Goal: Book appointment/travel/reservation

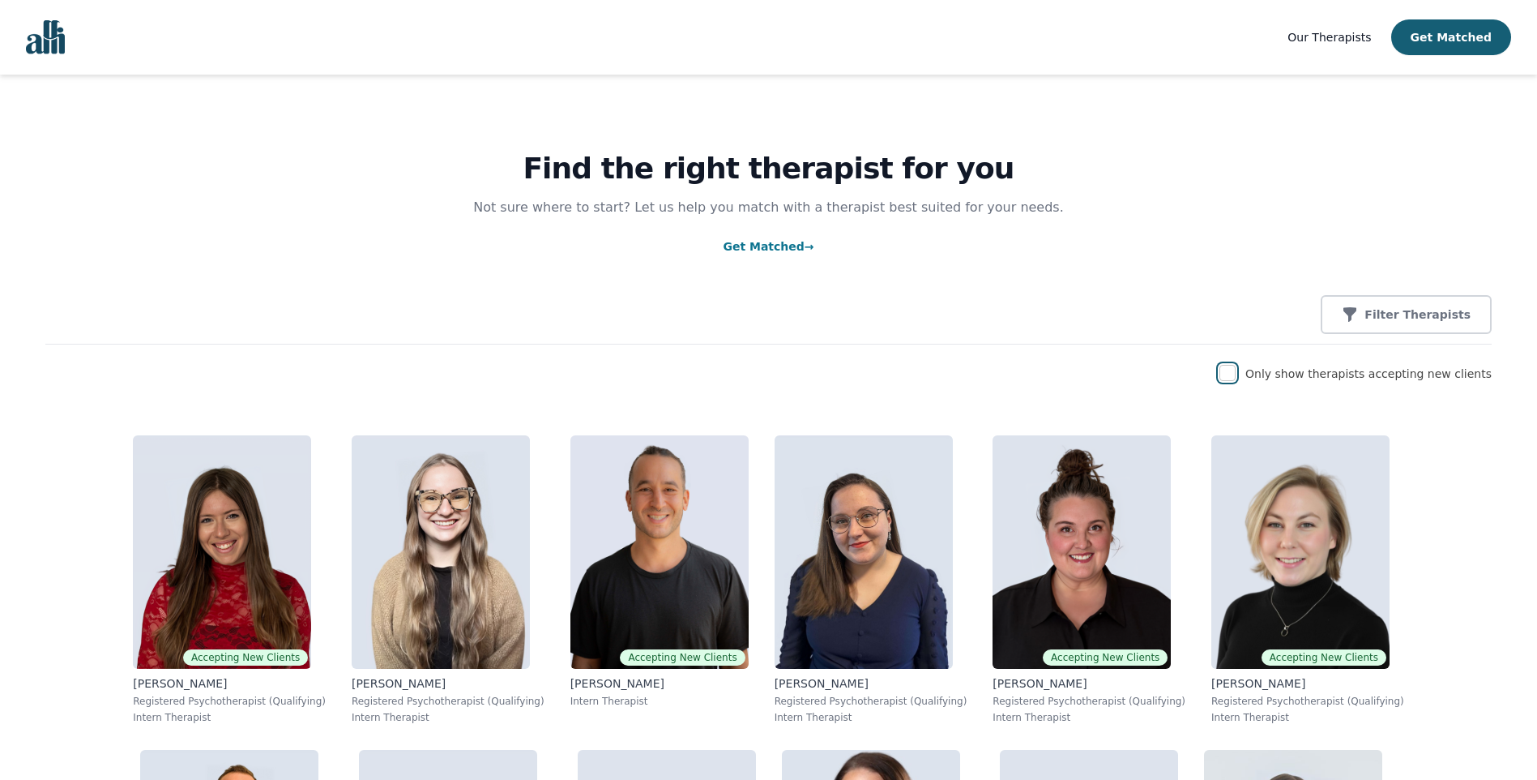
click at [1236, 375] on input "checkbox" at bounding box center [1228, 373] width 16 height 16
checkbox input "true"
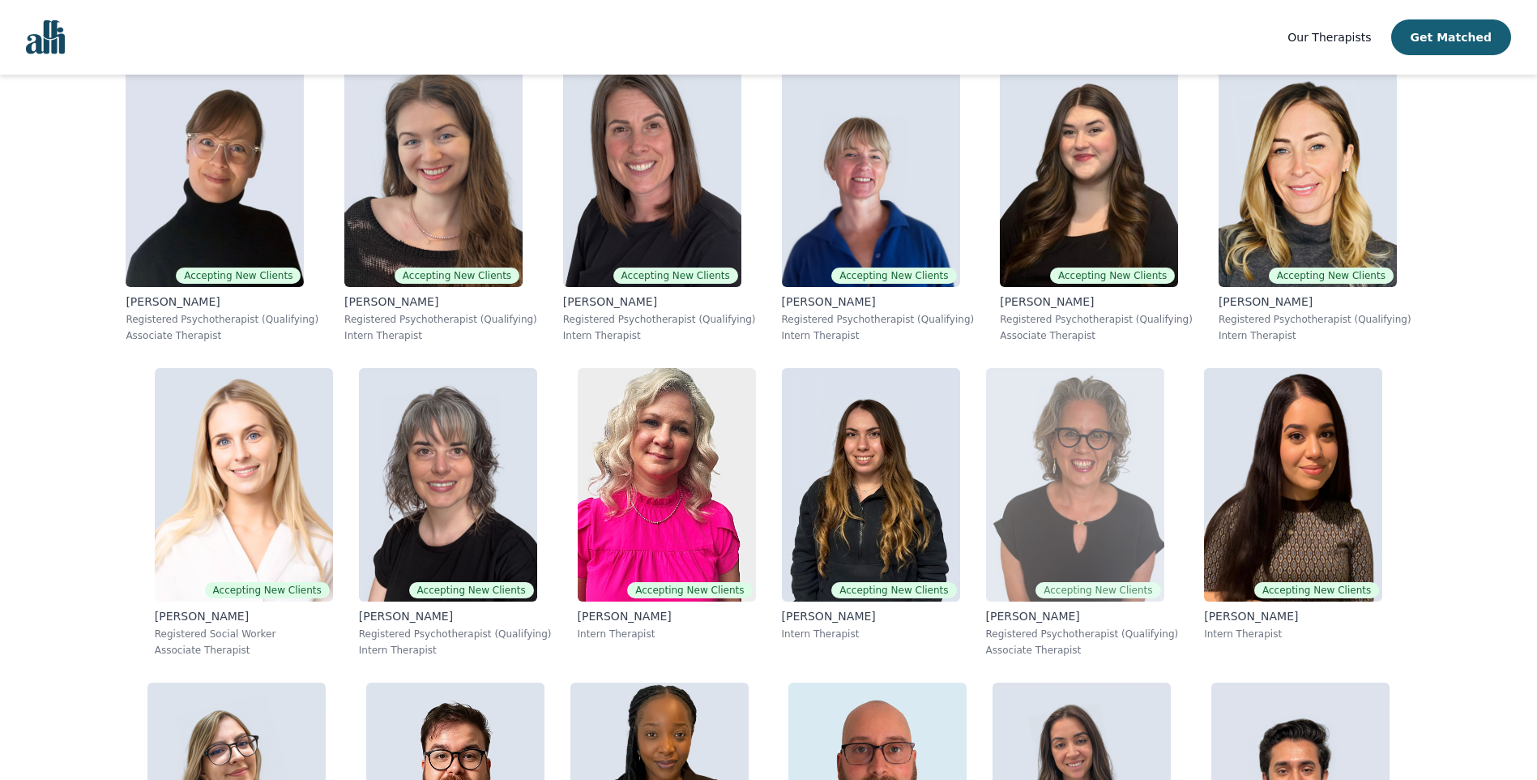
scroll to position [2269, 0]
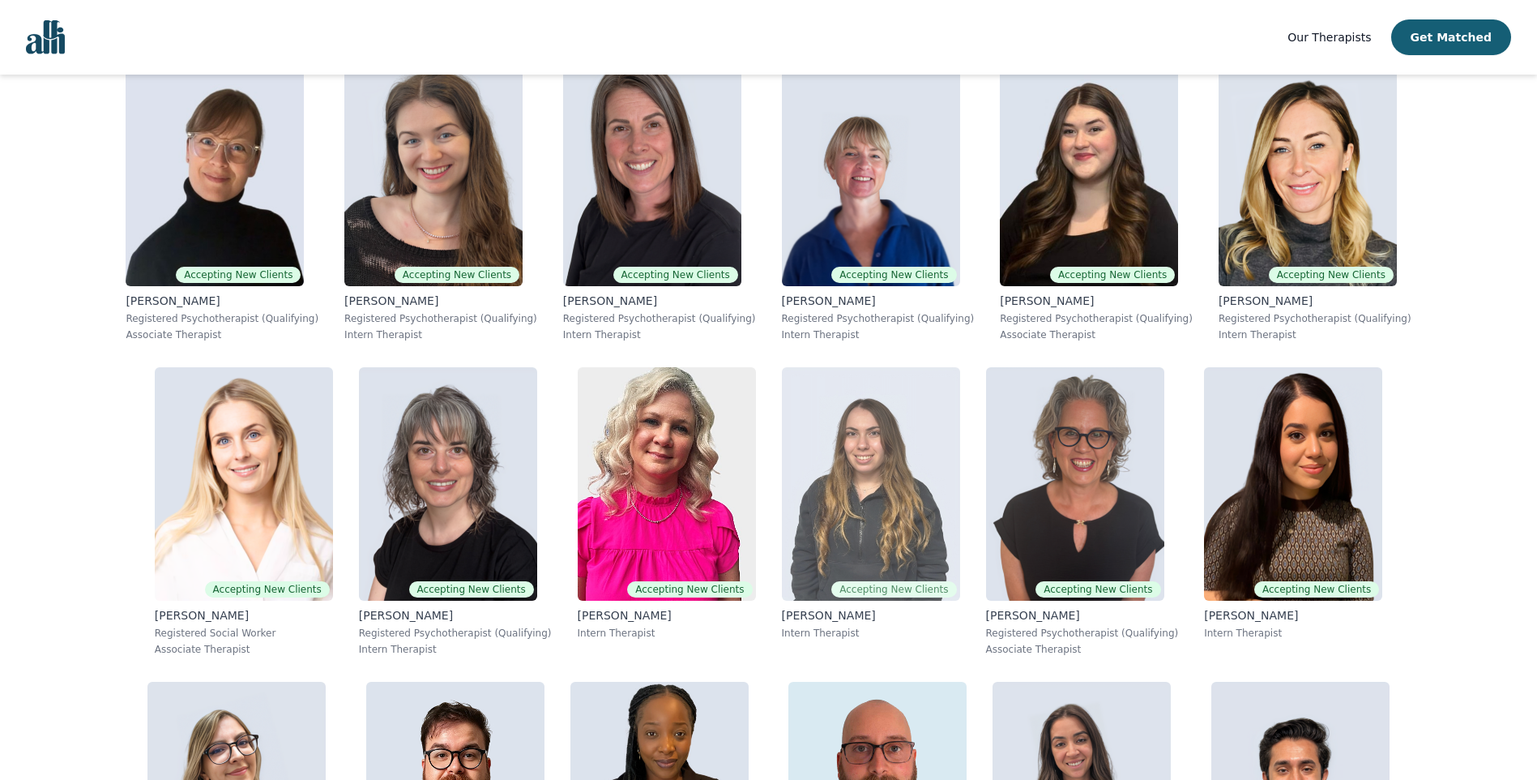
click at [782, 367] on img at bounding box center [871, 483] width 178 height 233
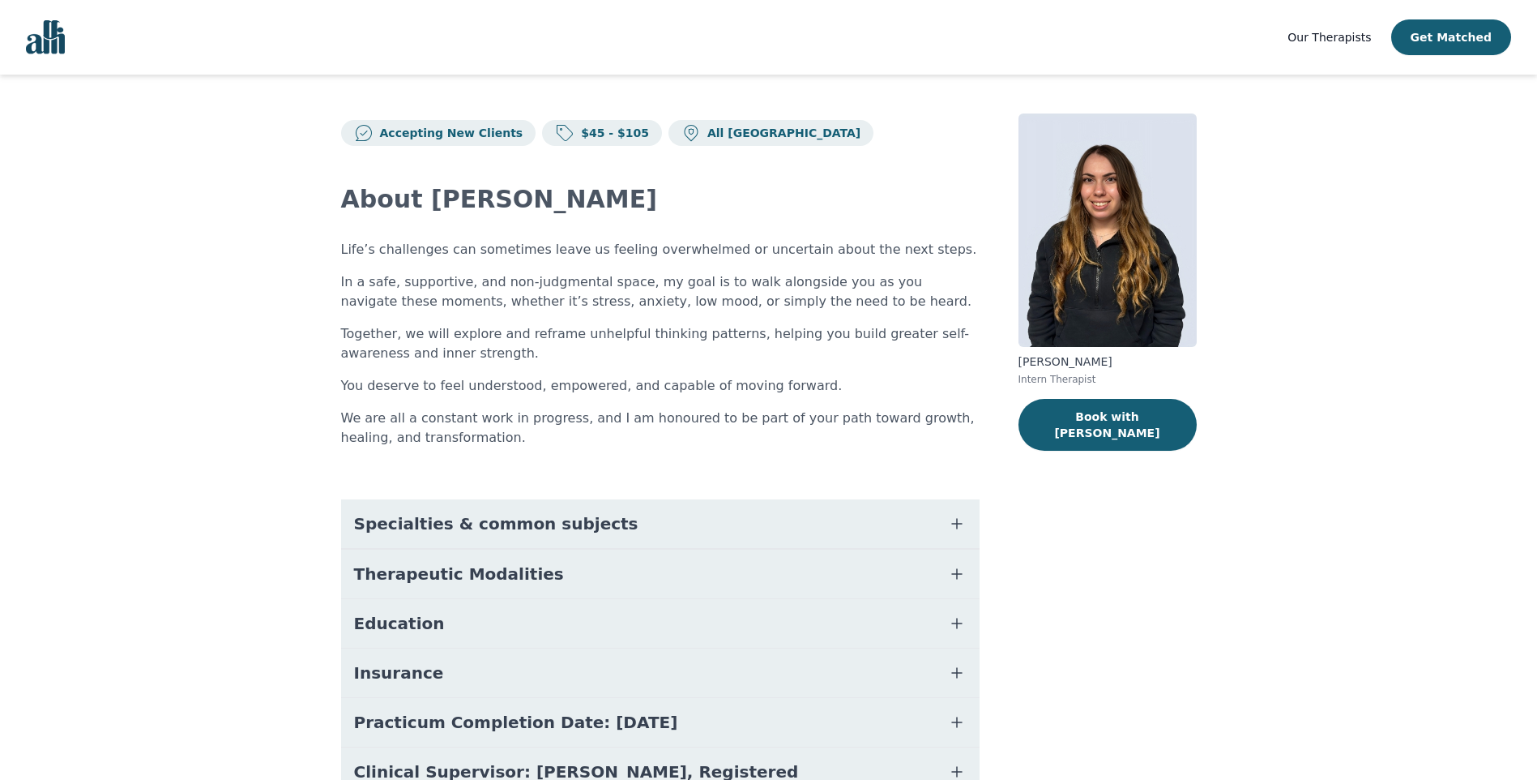
click at [806, 516] on button "Specialties & common subjects" at bounding box center [660, 523] width 639 height 49
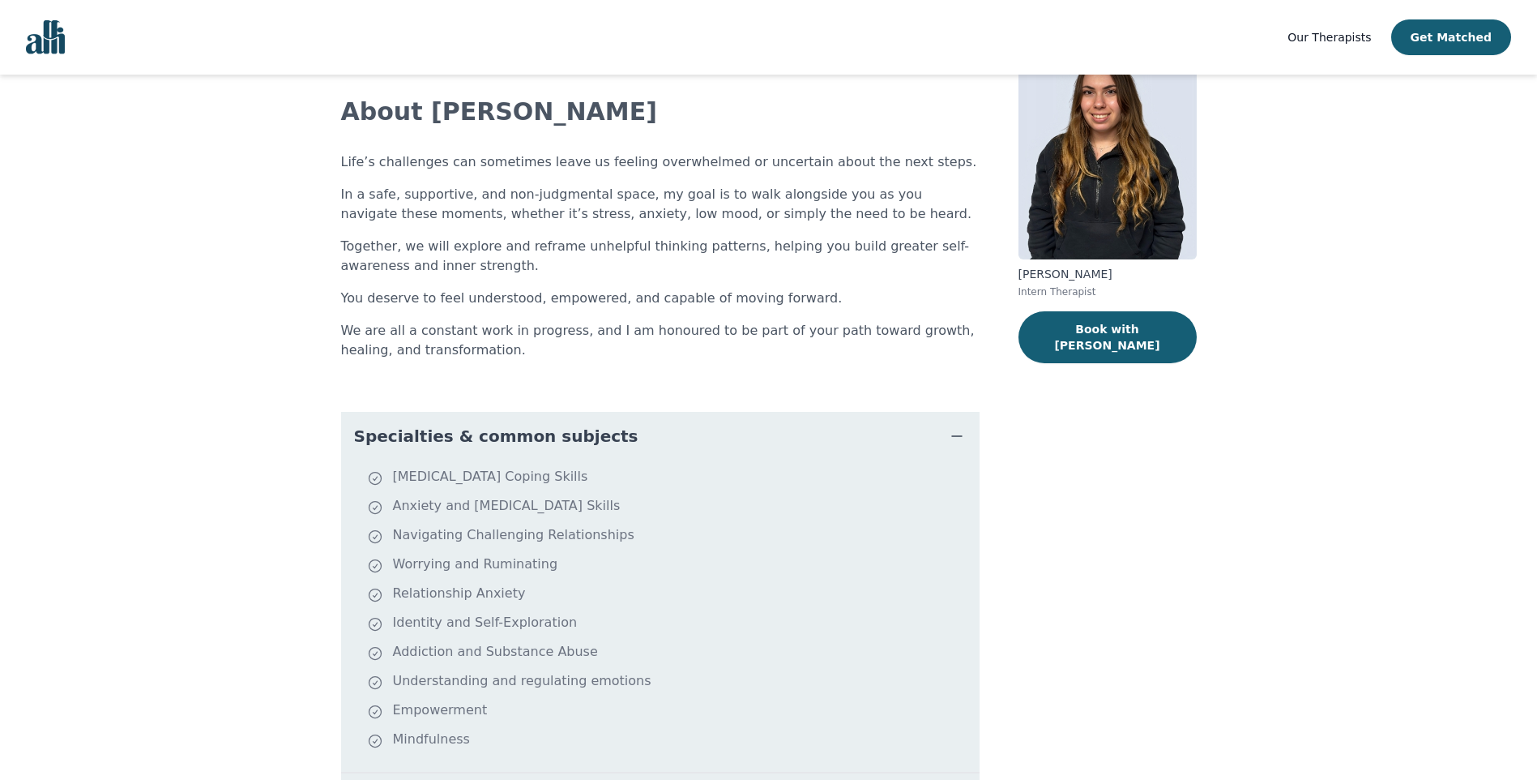
scroll to position [243, 0]
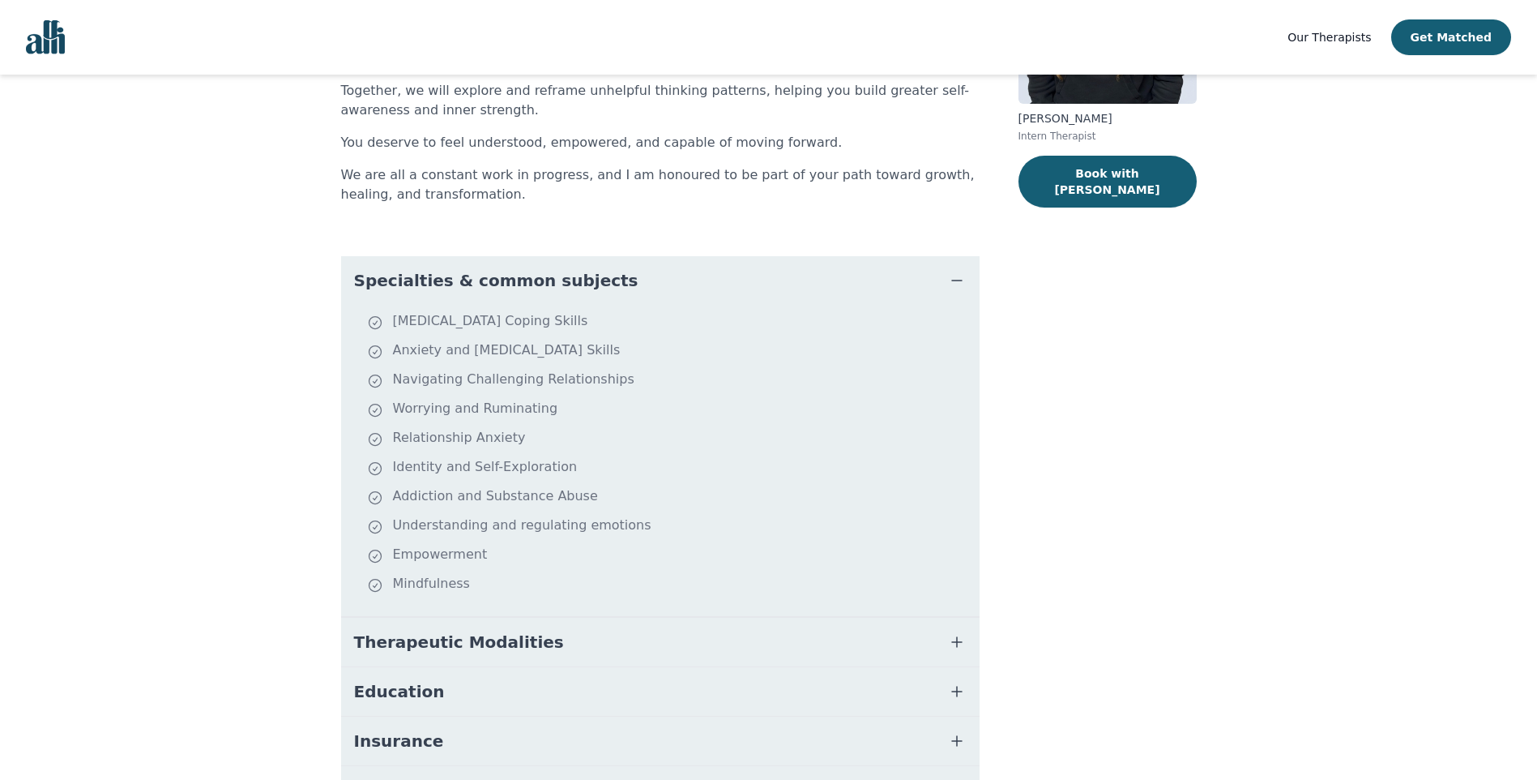
click at [473, 626] on button "Therapeutic Modalities" at bounding box center [660, 641] width 639 height 49
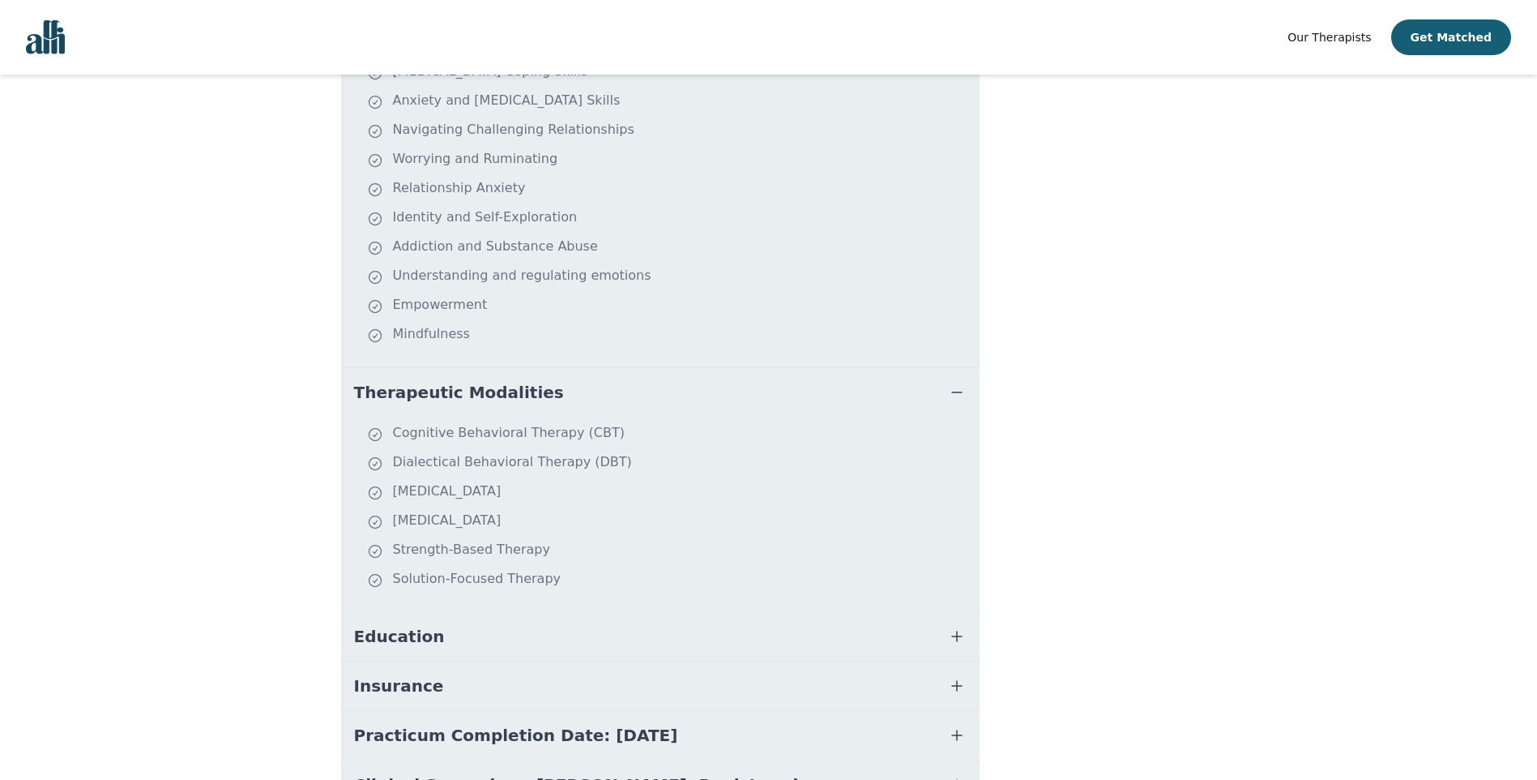
scroll to position [567, 0]
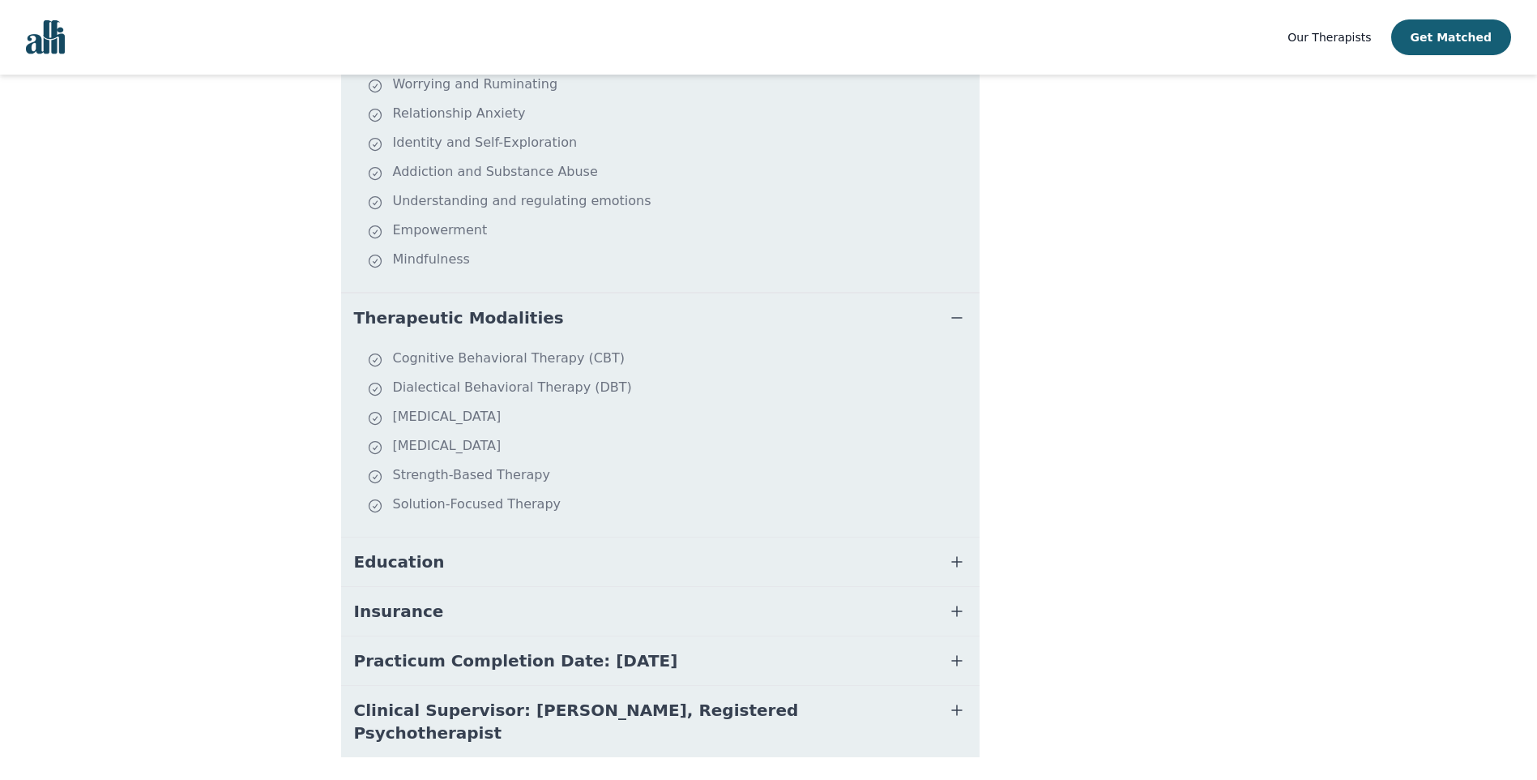
click at [517, 566] on button "Education" at bounding box center [660, 561] width 639 height 49
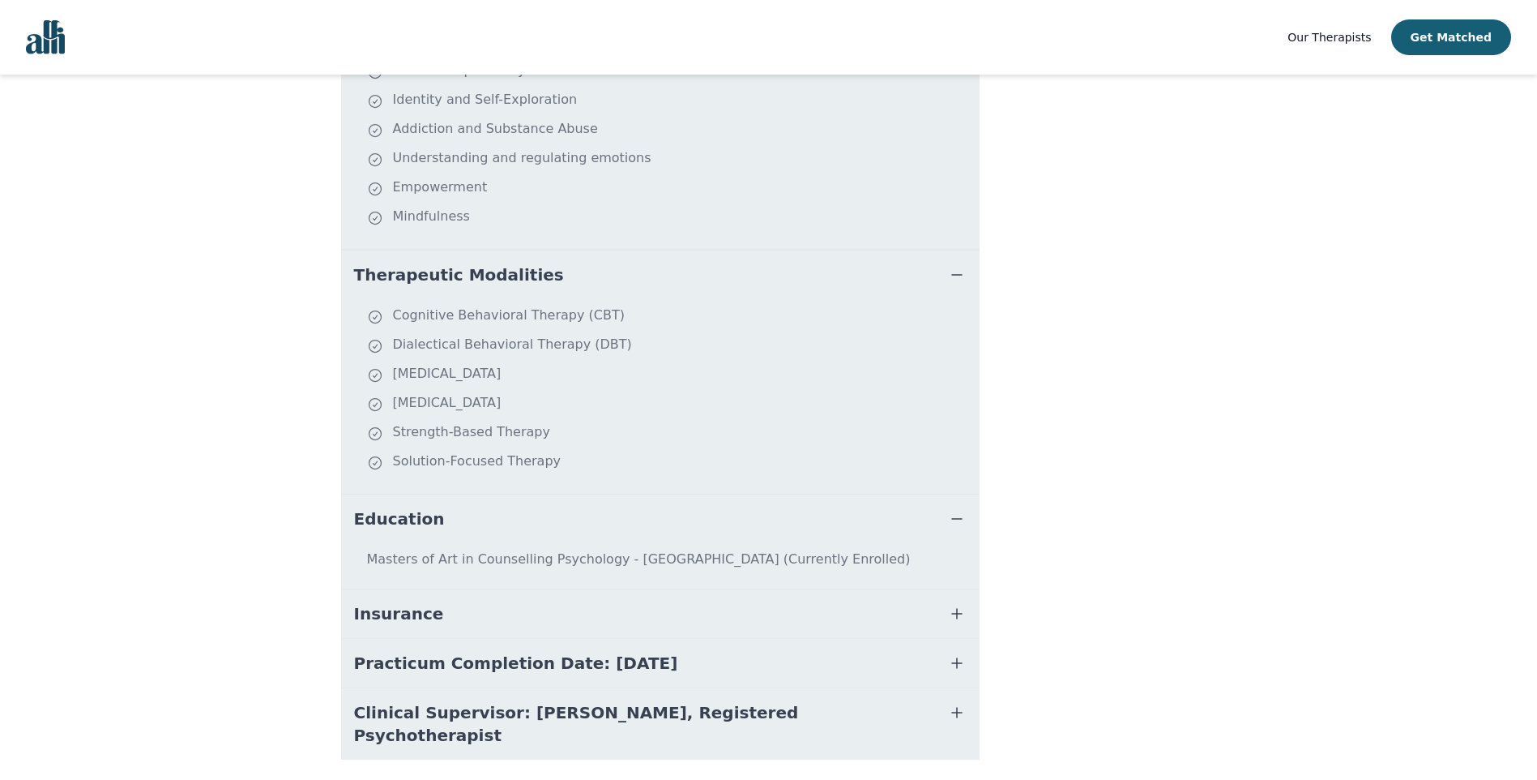
scroll to position [645, 0]
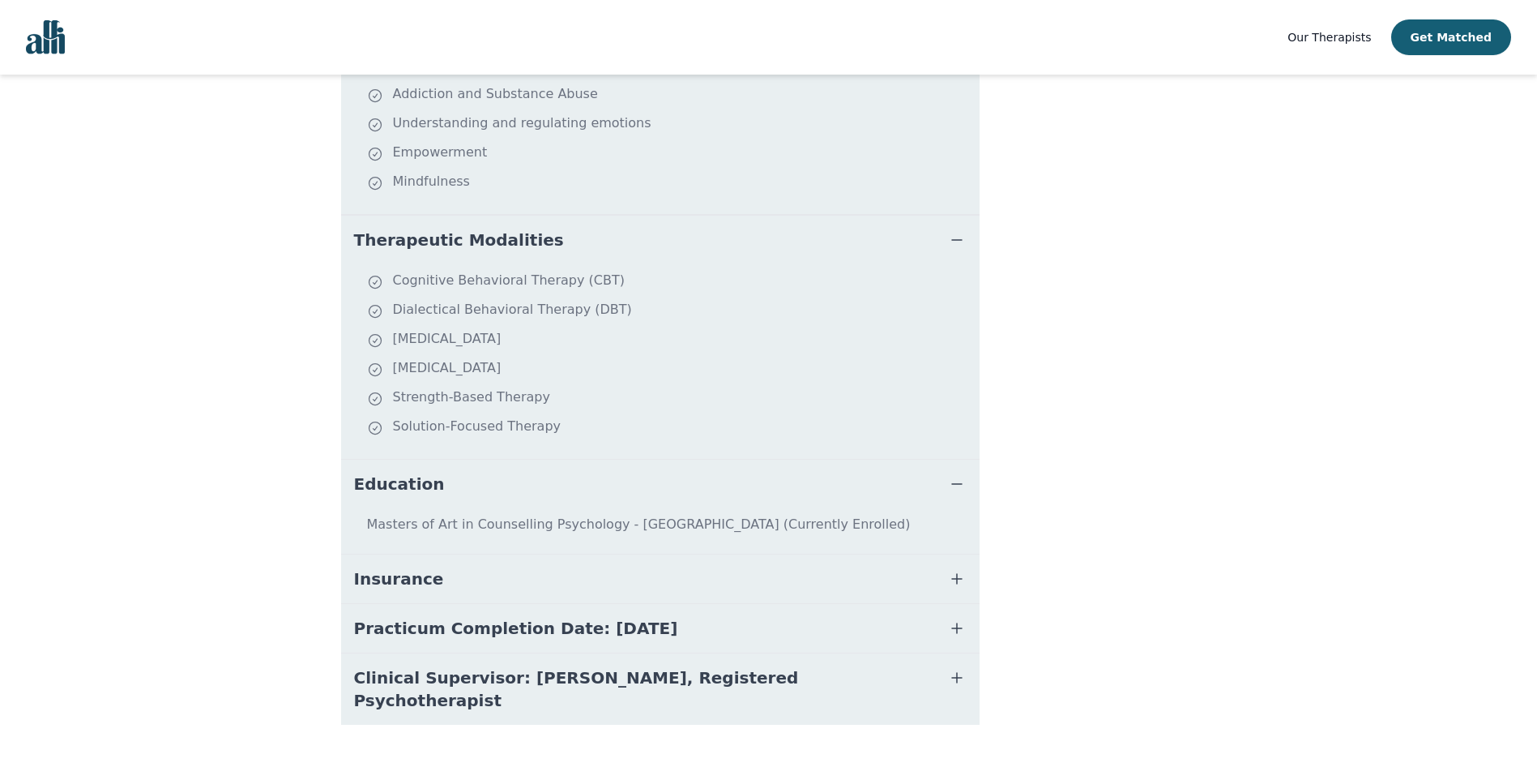
click at [517, 566] on button "Insurance" at bounding box center [660, 578] width 639 height 49
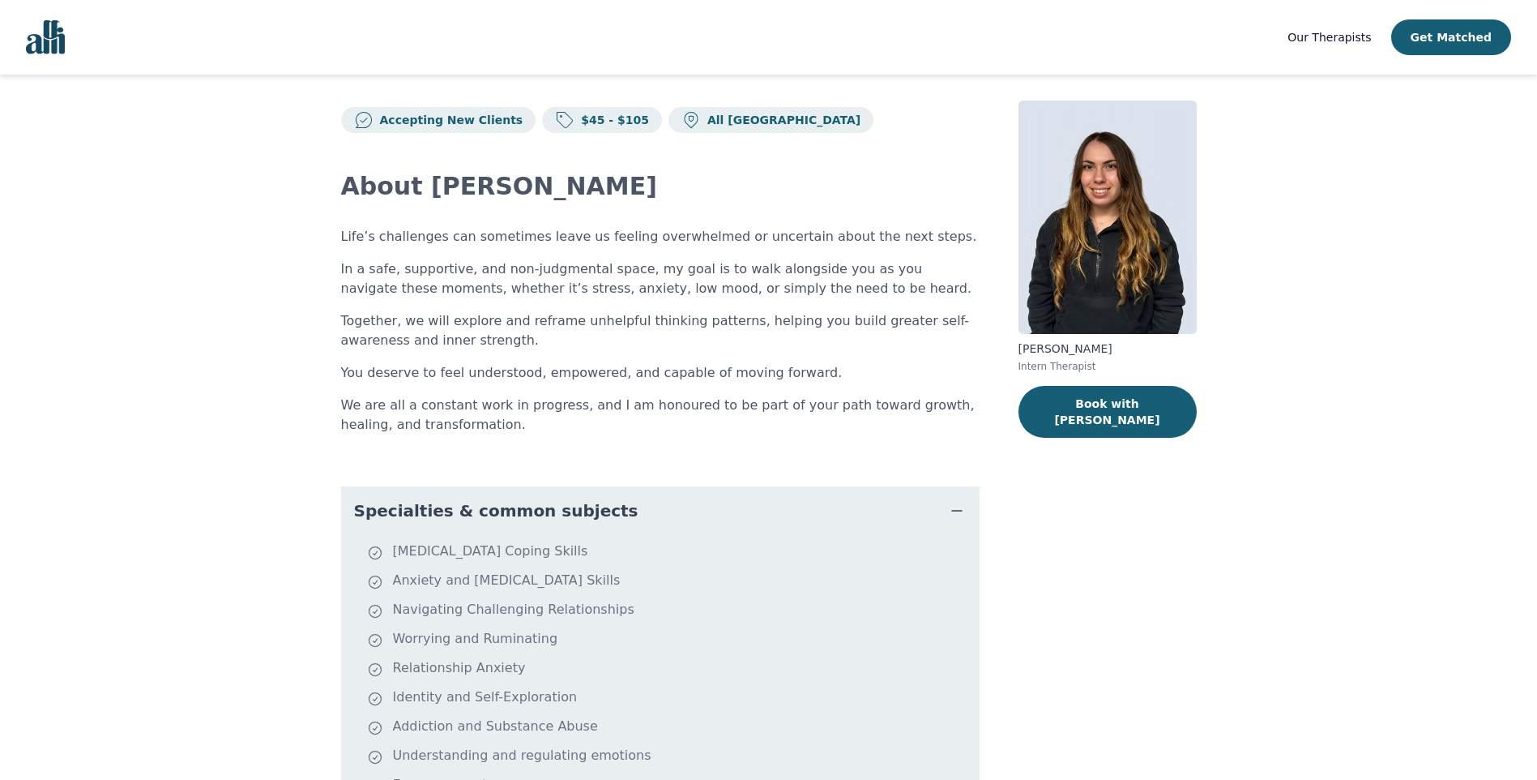
scroll to position [0, 0]
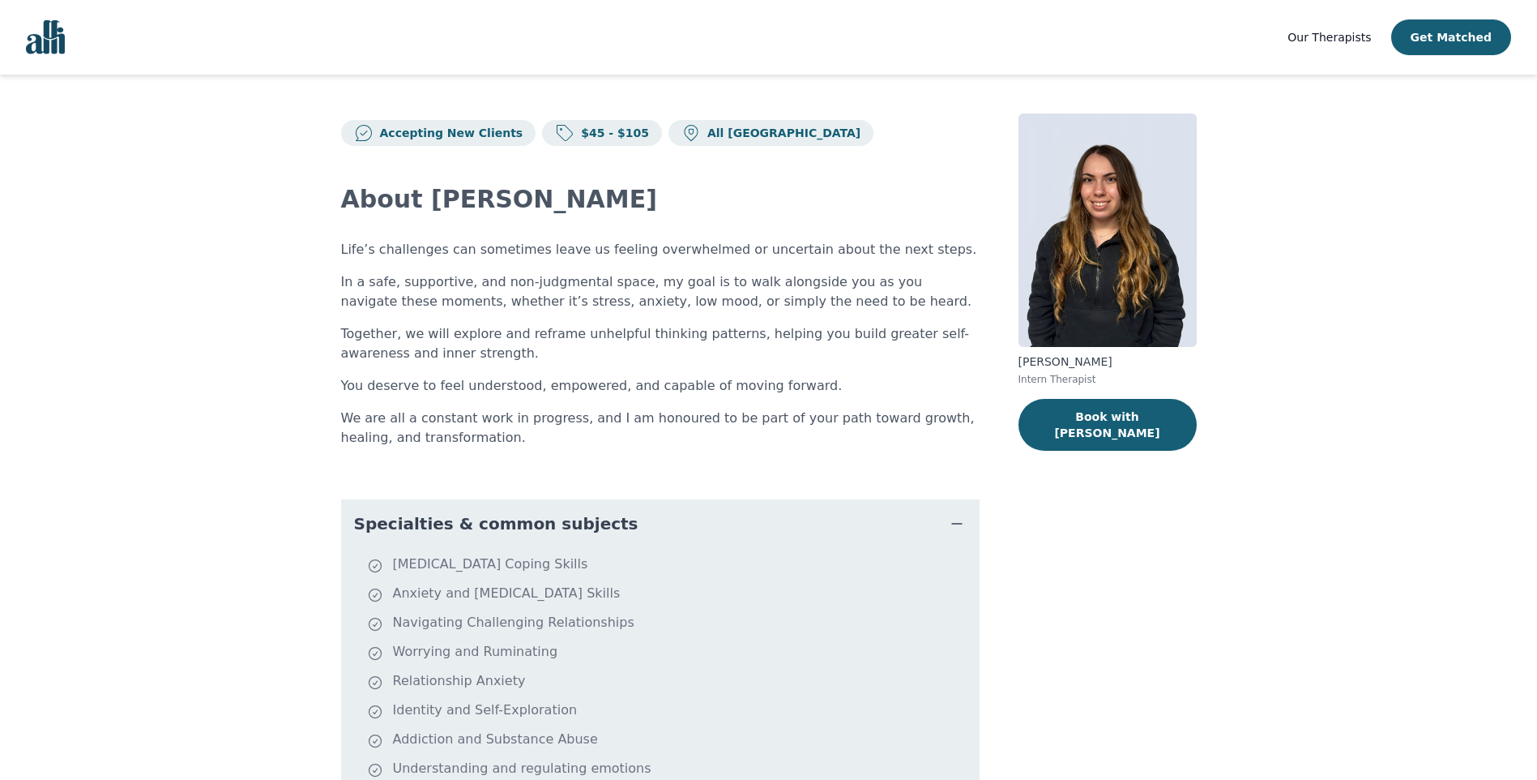
click at [1177, 429] on button "Book with [PERSON_NAME]" at bounding box center [1108, 425] width 178 height 52
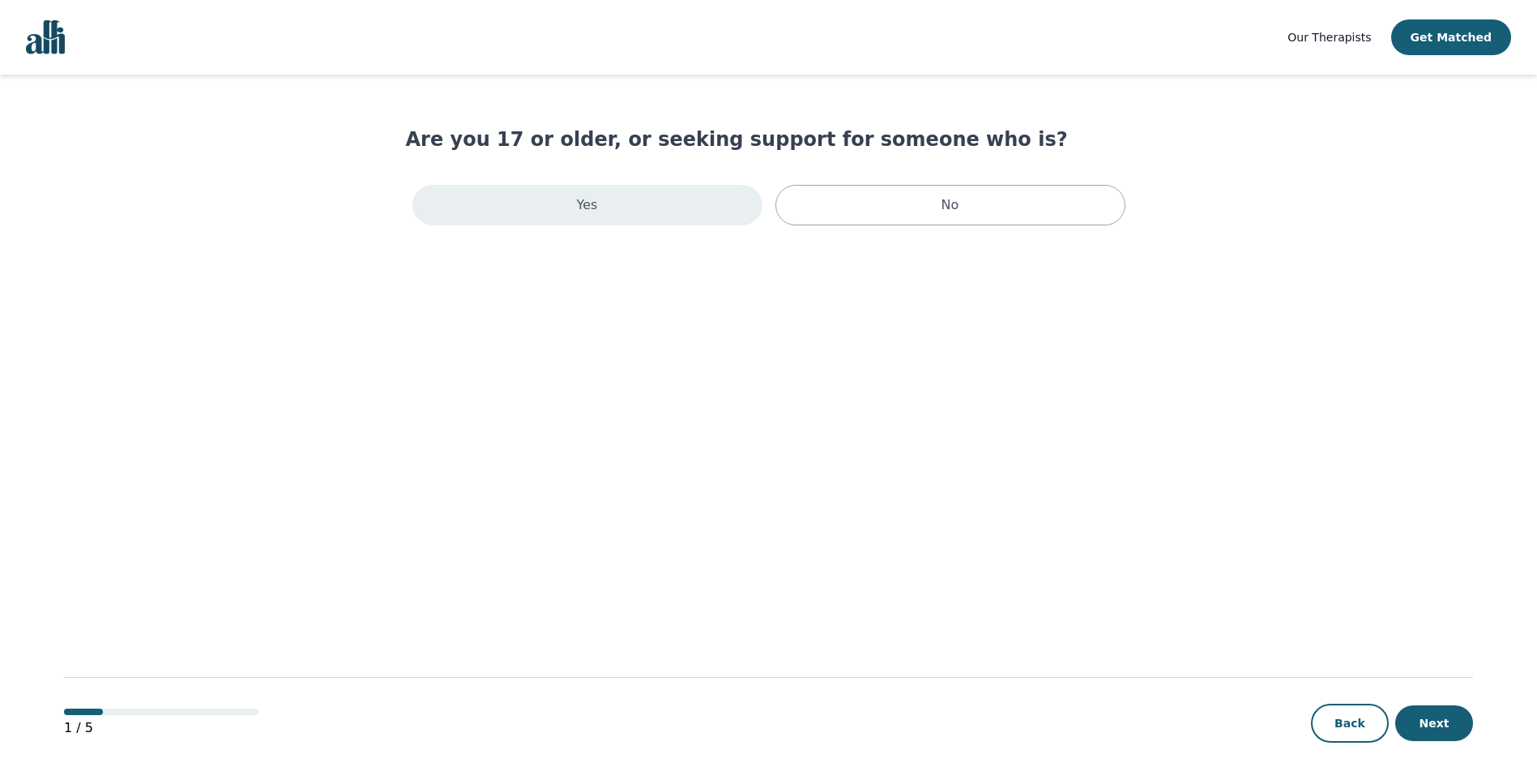
click at [573, 190] on div "Yes" at bounding box center [587, 205] width 350 height 41
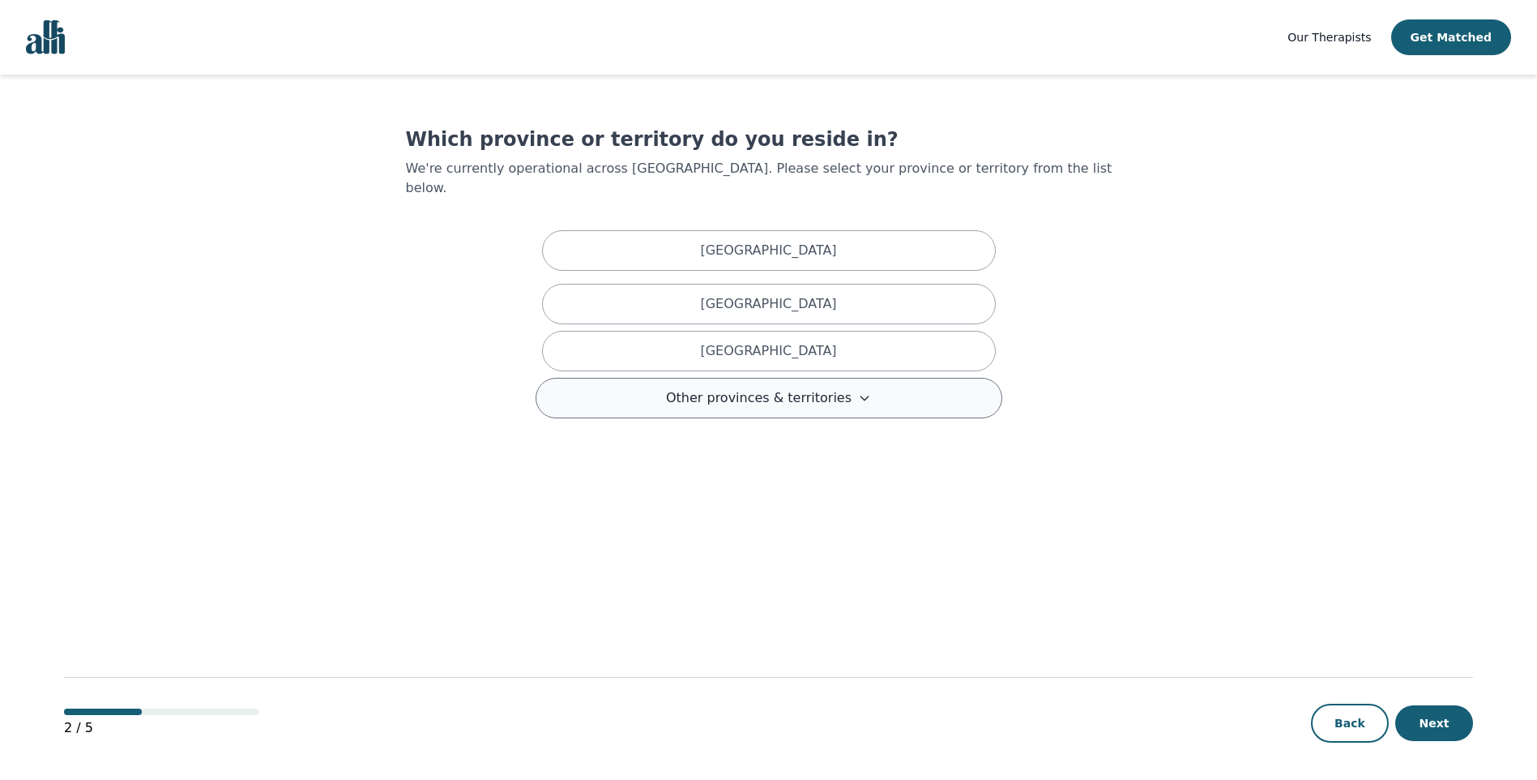
click at [806, 388] on span "Other provinces & territories" at bounding box center [759, 397] width 186 height 19
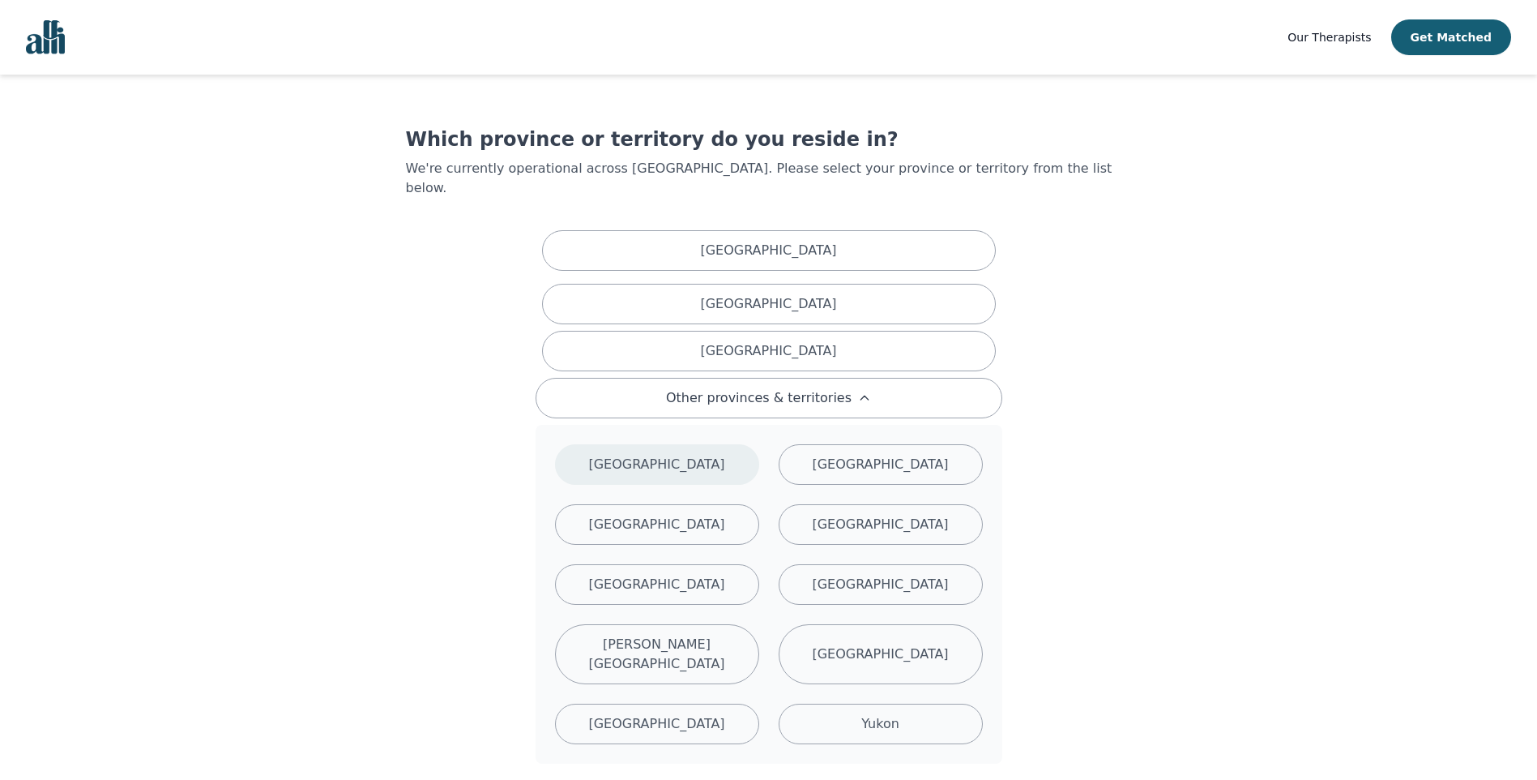
click at [717, 451] on div "[GEOGRAPHIC_DATA]" at bounding box center [657, 464] width 204 height 41
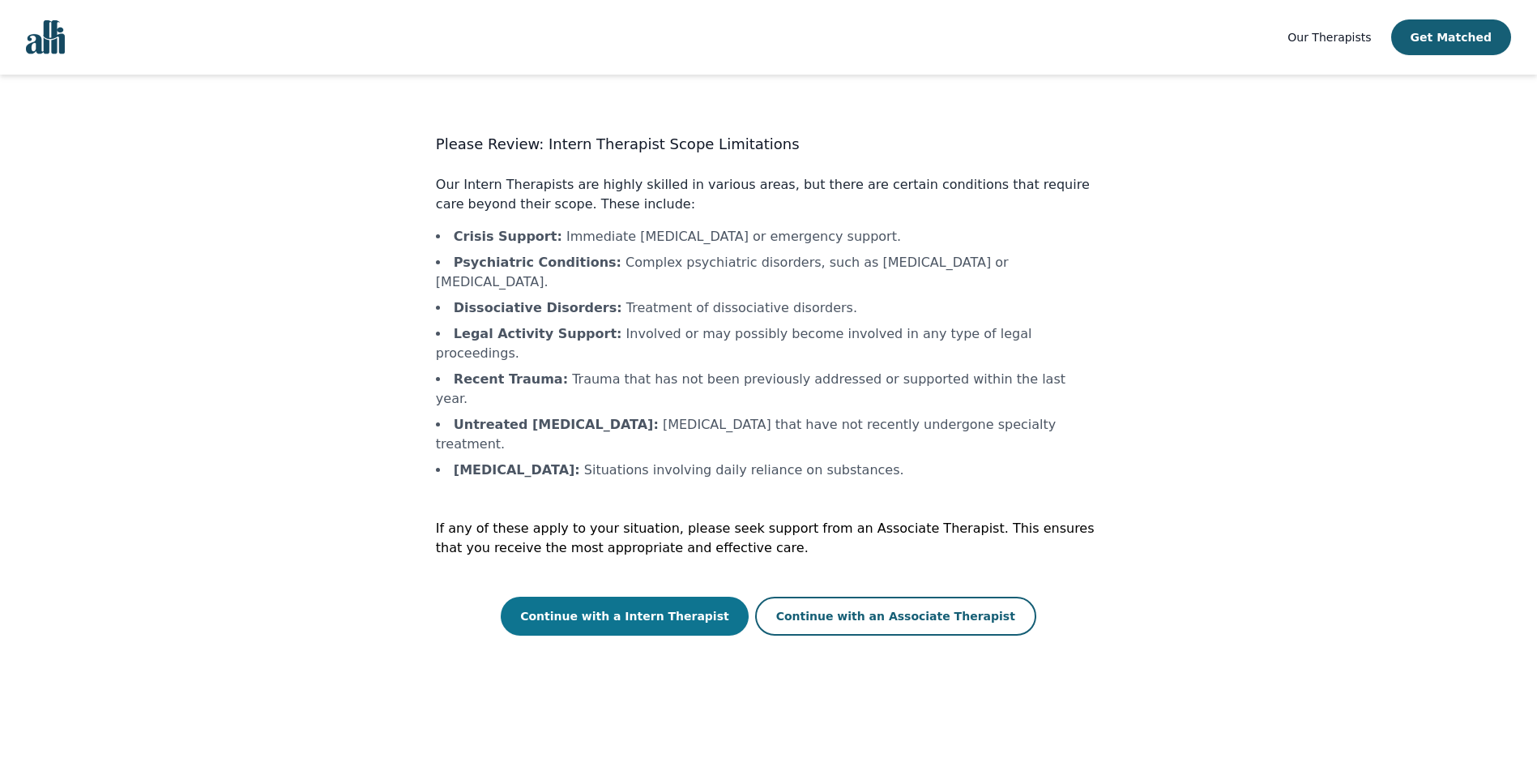
click at [656, 596] on button "Continue with a Intern Therapist" at bounding box center [625, 615] width 248 height 39
